Goal: Task Accomplishment & Management: Manage account settings

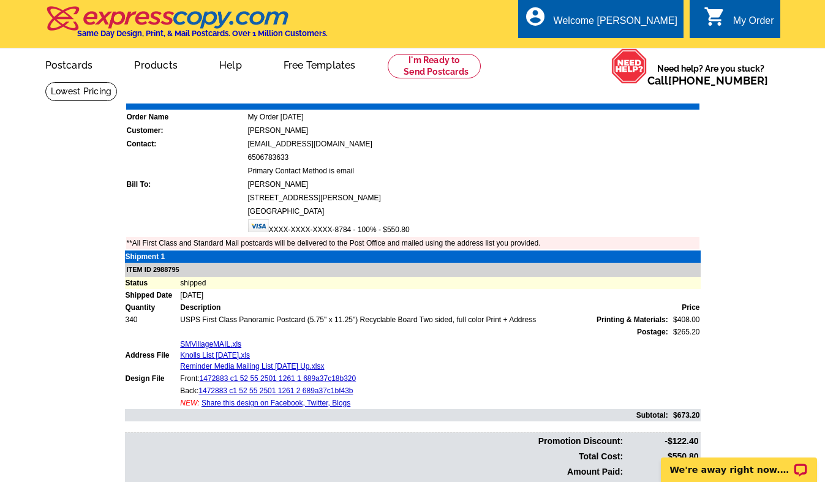
click at [746, 20] on div "My Order" at bounding box center [753, 23] width 41 height 17
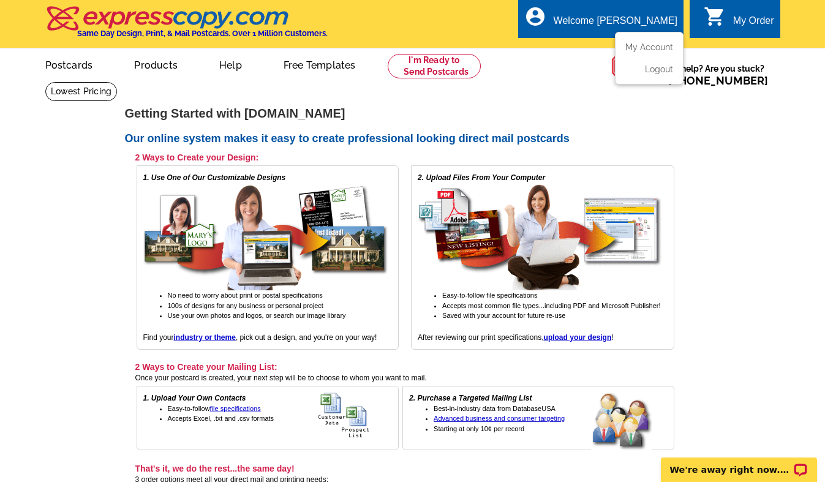
click at [611, 17] on div "Welcome [PERSON_NAME]" at bounding box center [615, 23] width 124 height 17
click at [647, 19] on div "Welcome [PERSON_NAME]" at bounding box center [615, 23] width 124 height 17
click at [643, 19] on div "Welcome [PERSON_NAME]" at bounding box center [615, 23] width 124 height 17
click at [647, 43] on link "My Account" at bounding box center [646, 47] width 53 height 11
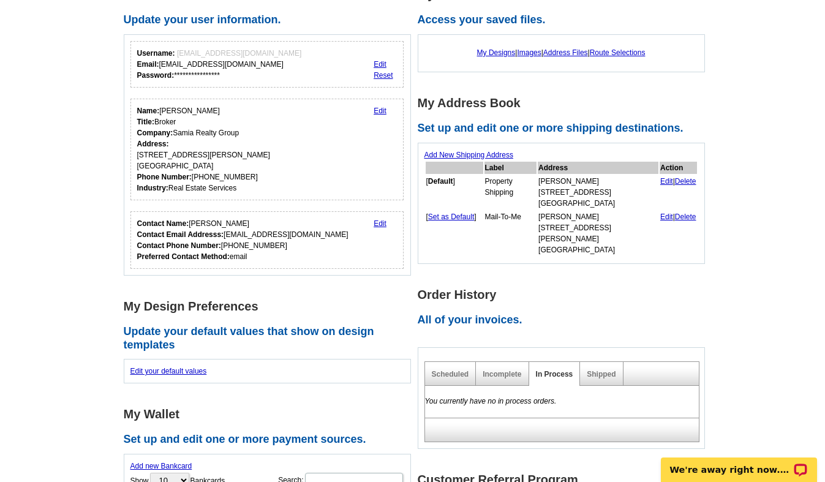
scroll to position [118, 0]
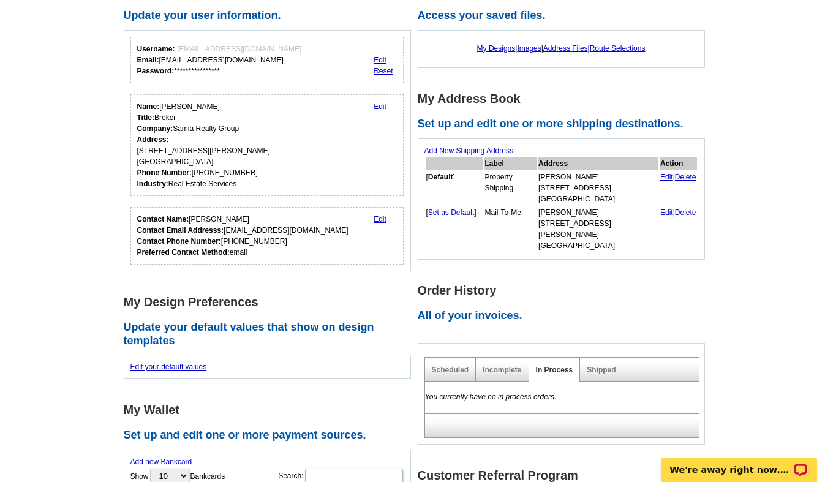
click at [661, 148] on div "Add New Shipping Address Label Address Action [ Default ] Property Shipping Sam…" at bounding box center [561, 198] width 287 height 121
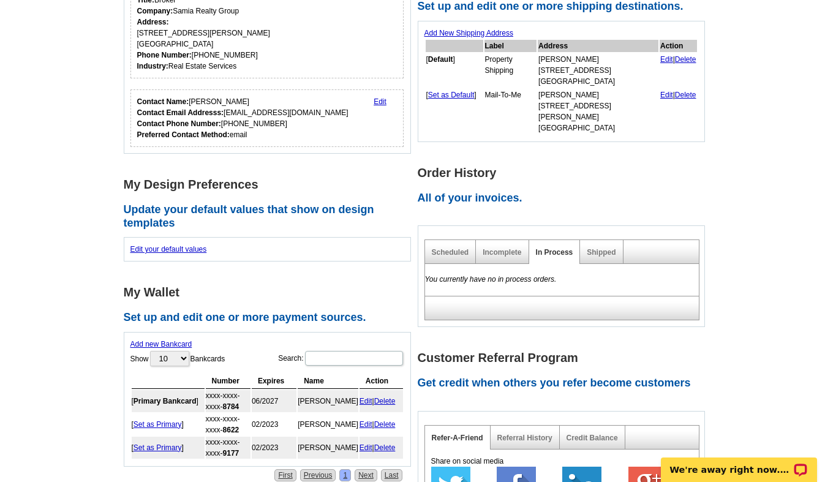
scroll to position [239, 0]
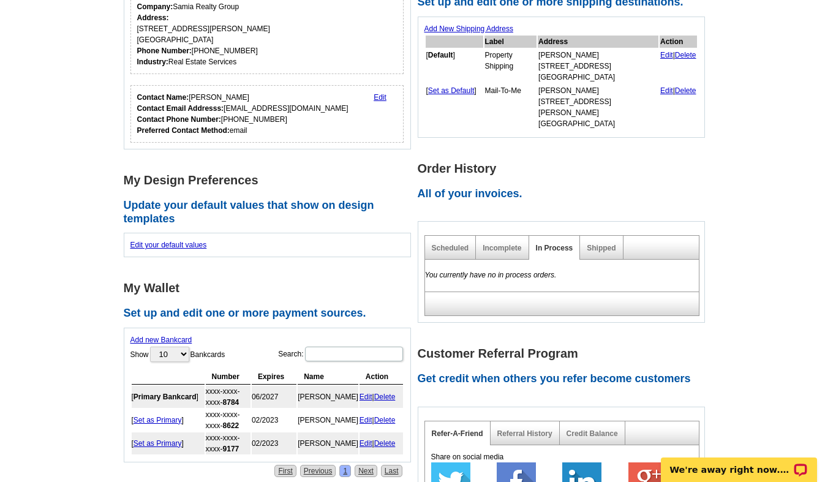
click at [609, 236] on div "Shipped" at bounding box center [601, 248] width 43 height 24
click at [606, 244] on link "Shipped" at bounding box center [601, 248] width 29 height 9
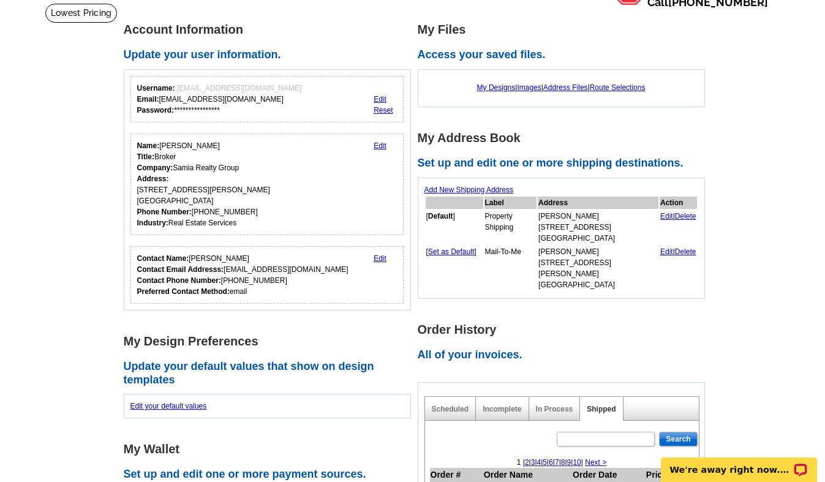
scroll to position [0, 0]
